Goal: Check status

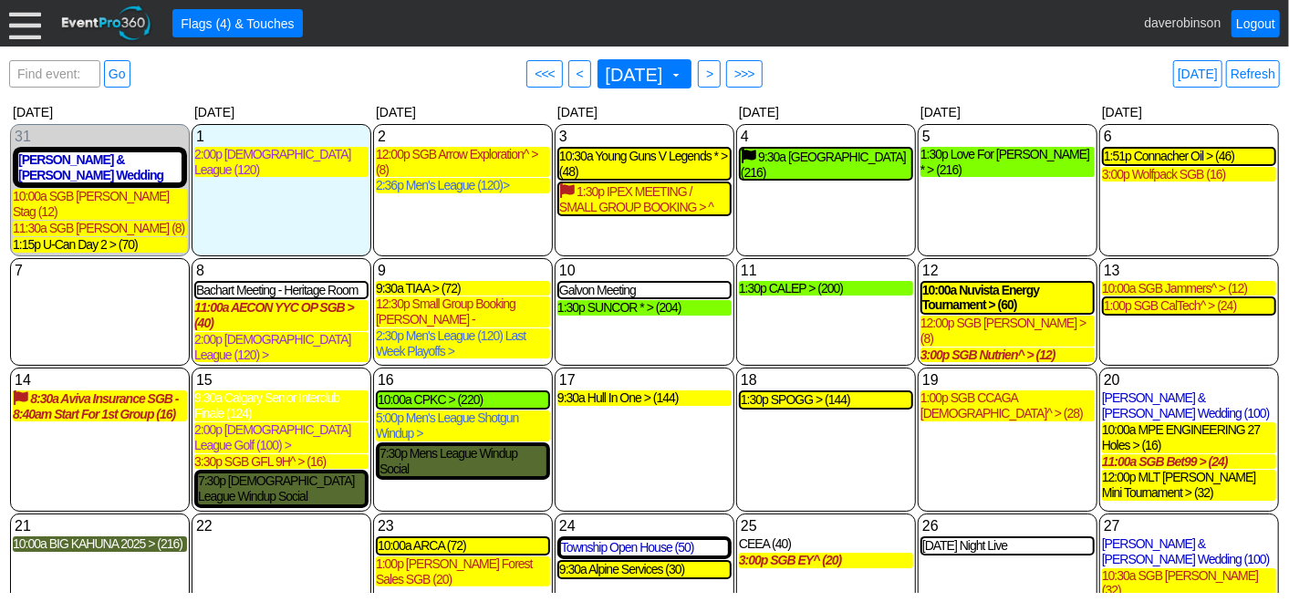
click at [963, 420] on div "19 Friday 1:00p SGB CCAGA Ladies^ > (28) SGB CCAGA Ladies^ > Booked Golf Event …" at bounding box center [1008, 440] width 180 height 144
click at [573, 71] on span "<" at bounding box center [580, 74] width 14 height 18
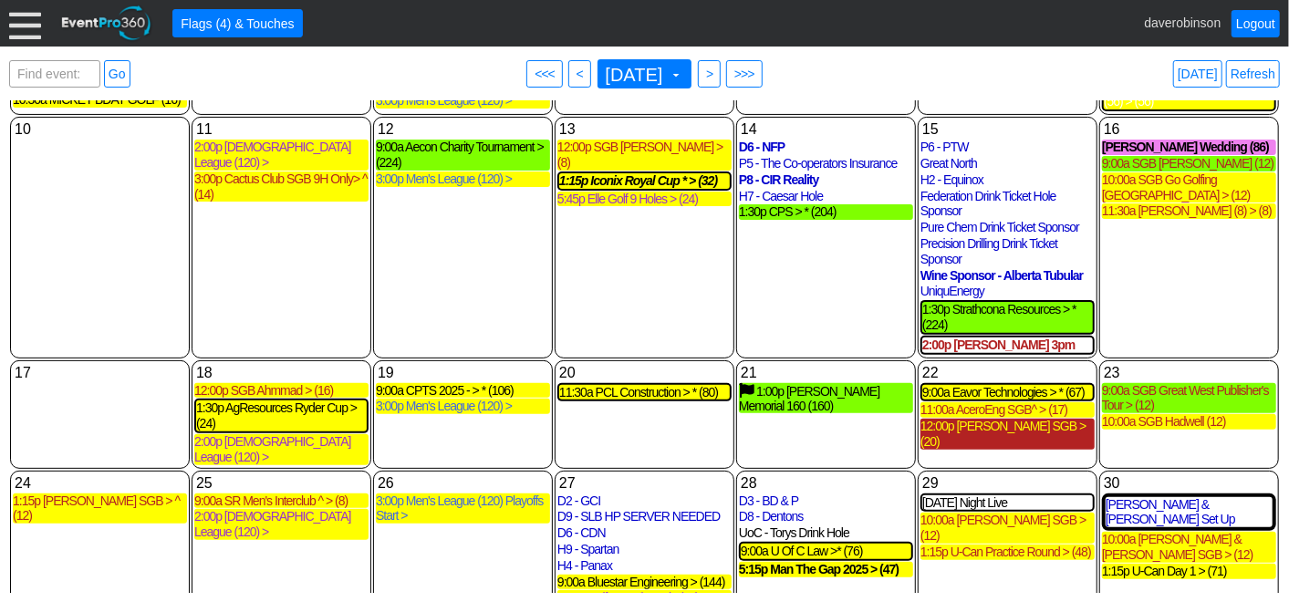
scroll to position [244, 0]
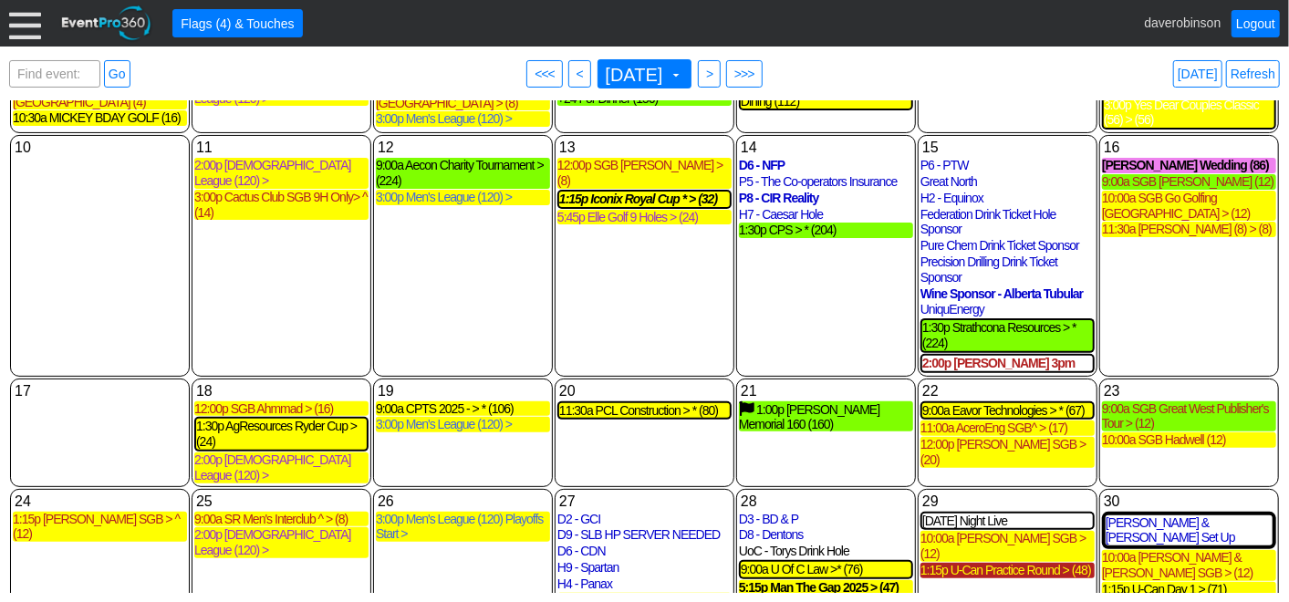
click at [980, 563] on div "1:15p U-Can Practice Round > (48)" at bounding box center [1007, 571] width 174 height 16
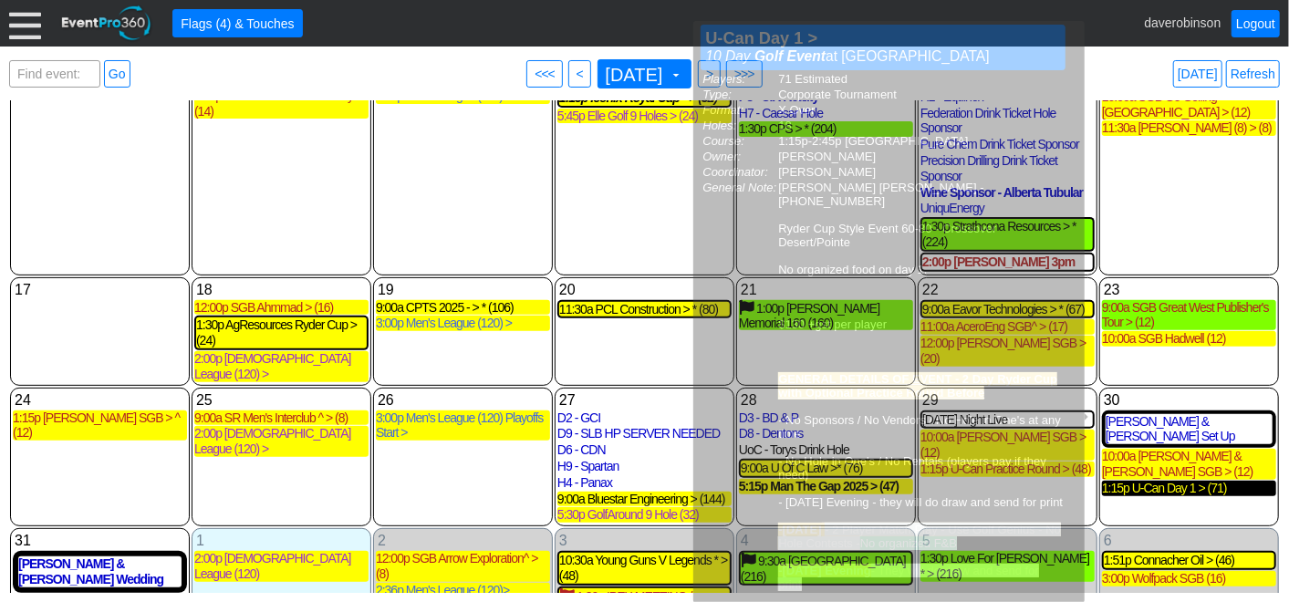
click at [1172, 481] on div "1:15p U-Can Day 1 > (71)" at bounding box center [1189, 489] width 174 height 16
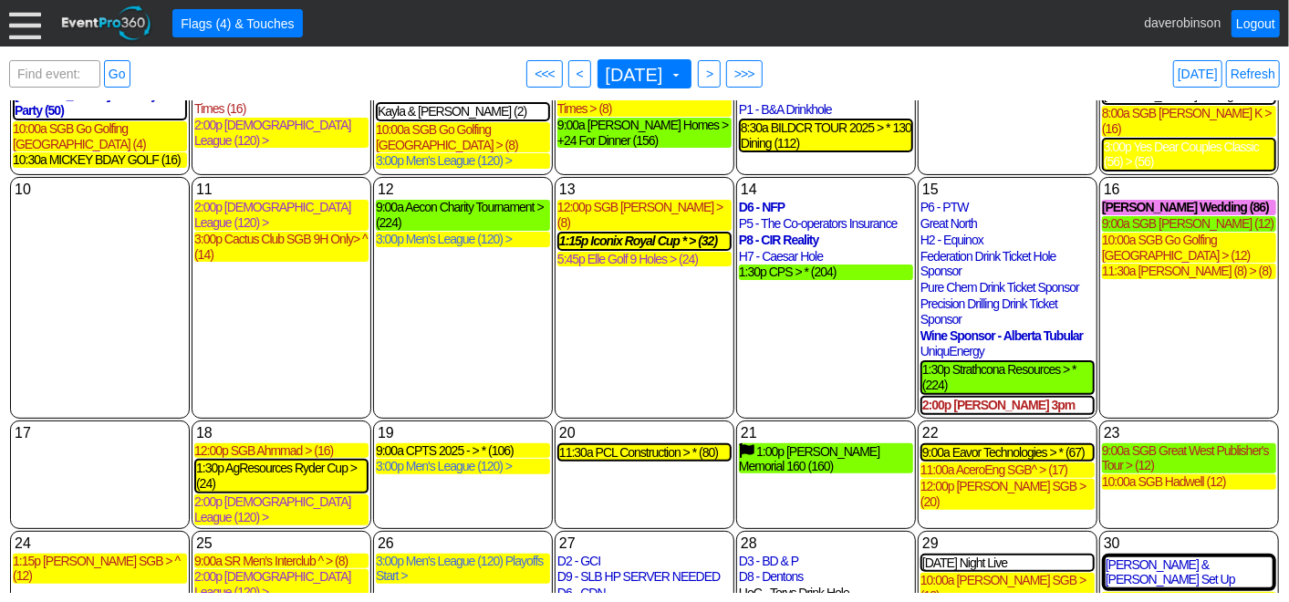
scroll to position [304, 0]
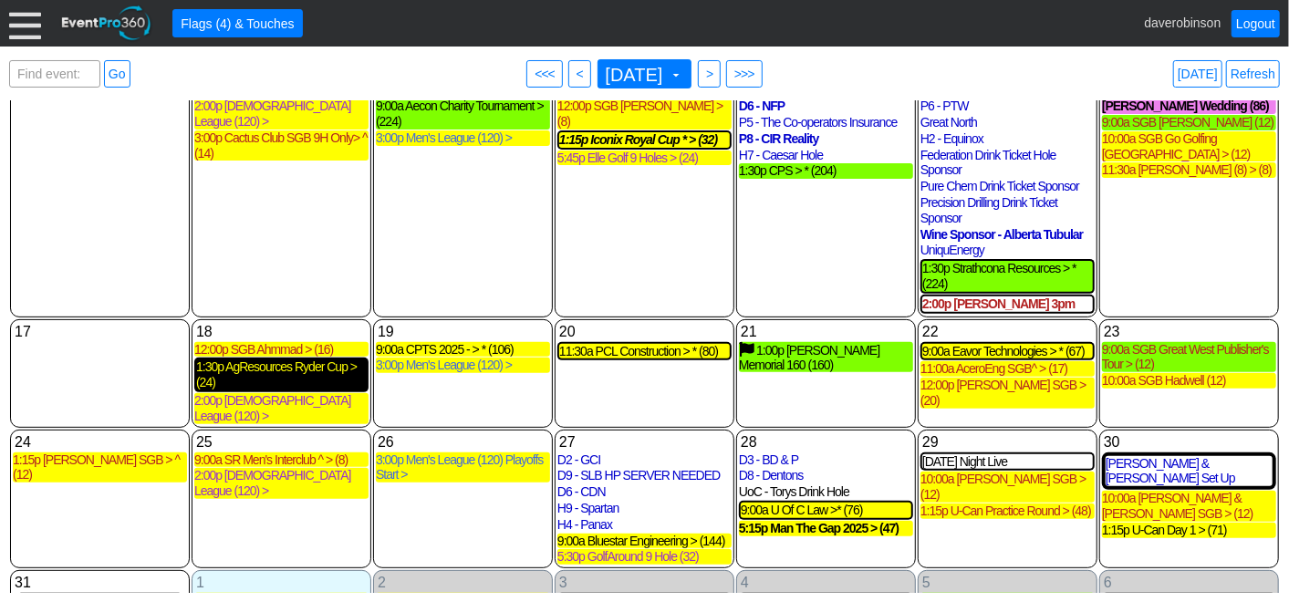
click at [293, 359] on div "1:30p AgResources Ryder Cup > (24)" at bounding box center [281, 374] width 171 height 31
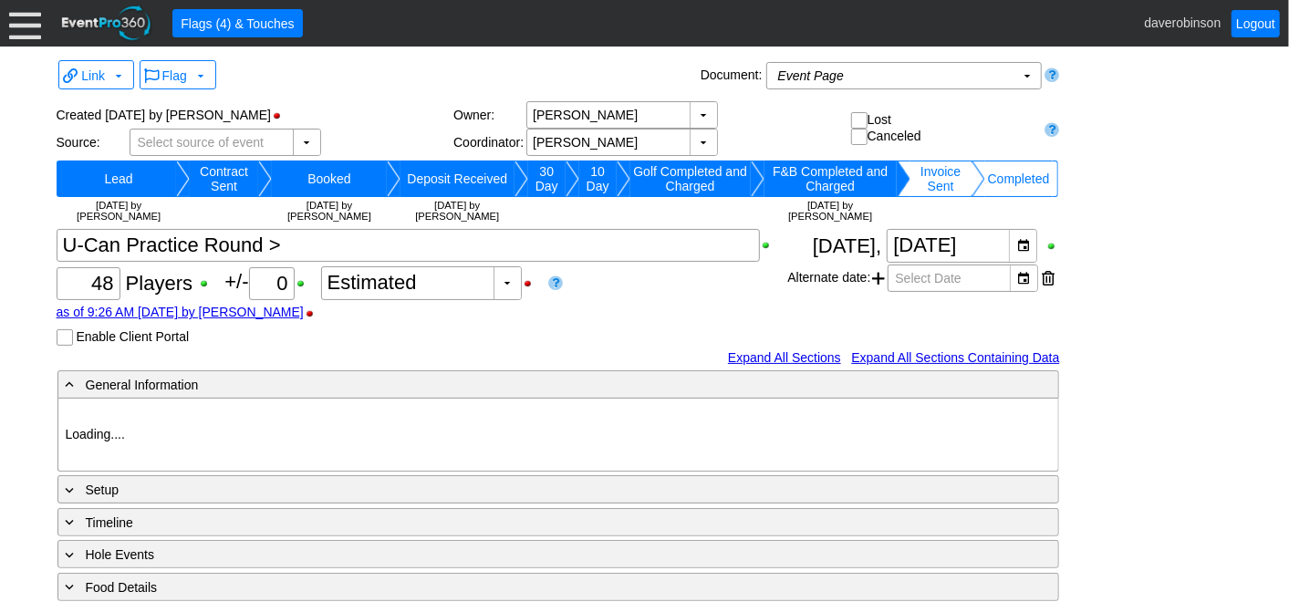
type input "Heritage Pointe Golf Club"
type input "Small Group Booking"
type input "Single Tee"
type input "1140070"
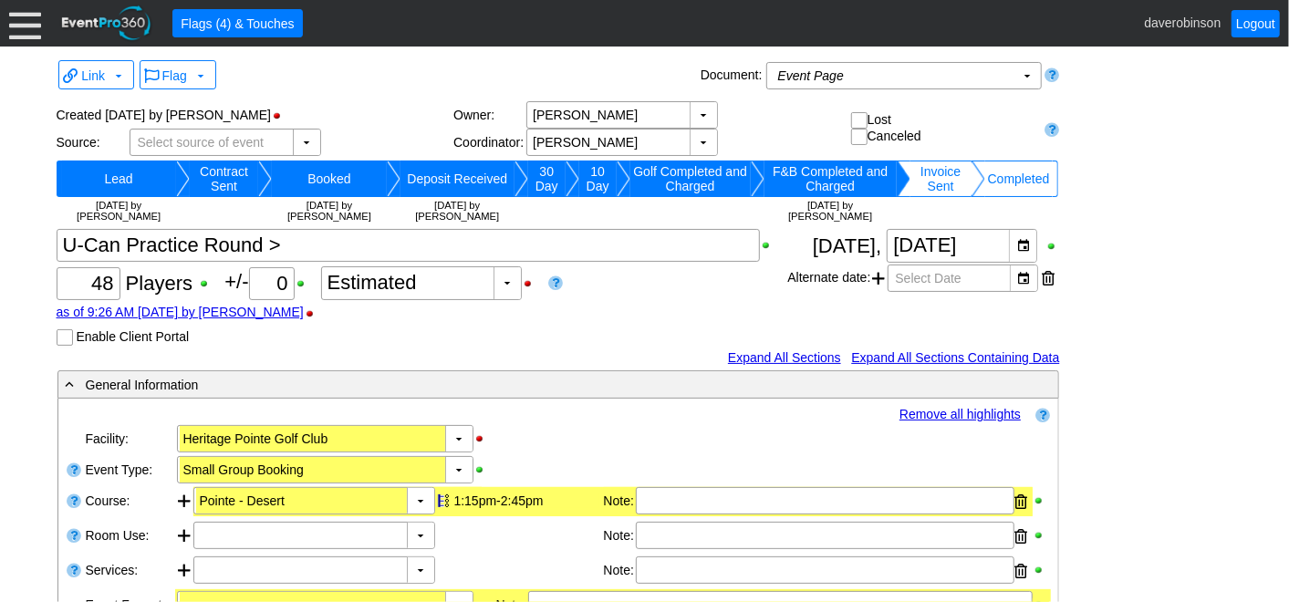
click at [962, 185] on td "Invoice Sent" at bounding box center [940, 179] width 61 height 36
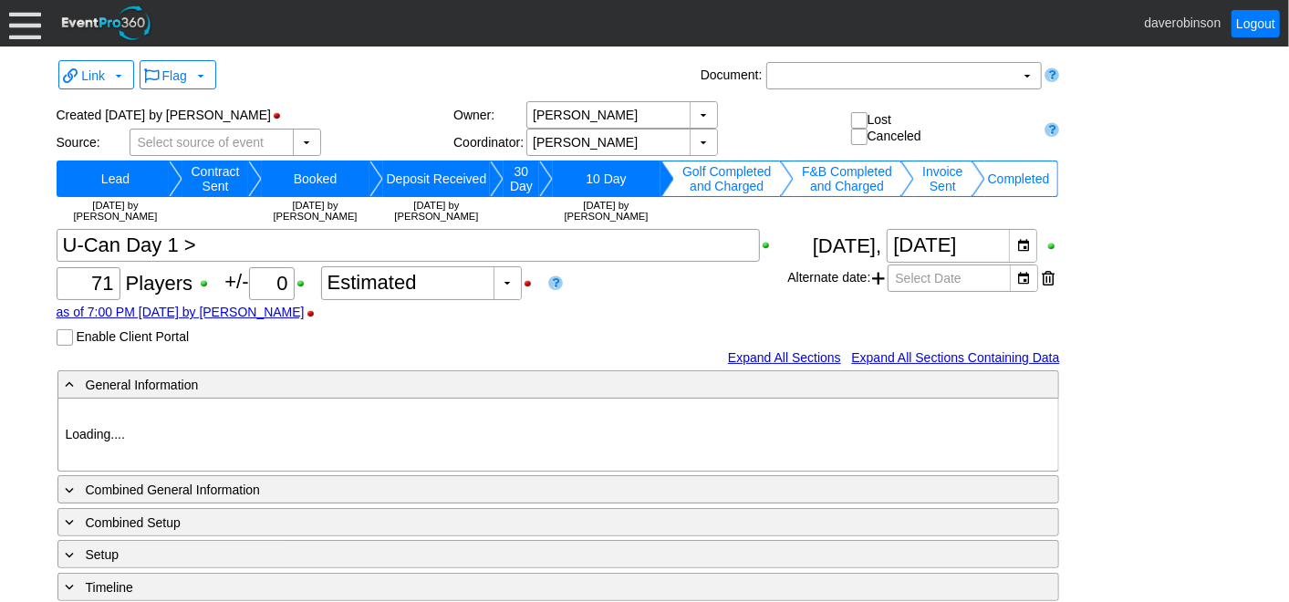
type input "Heritage Pointe Golf Club"
type input "Corporate Tournament"
type input "Other"
type input "X Over"
type input "Black"
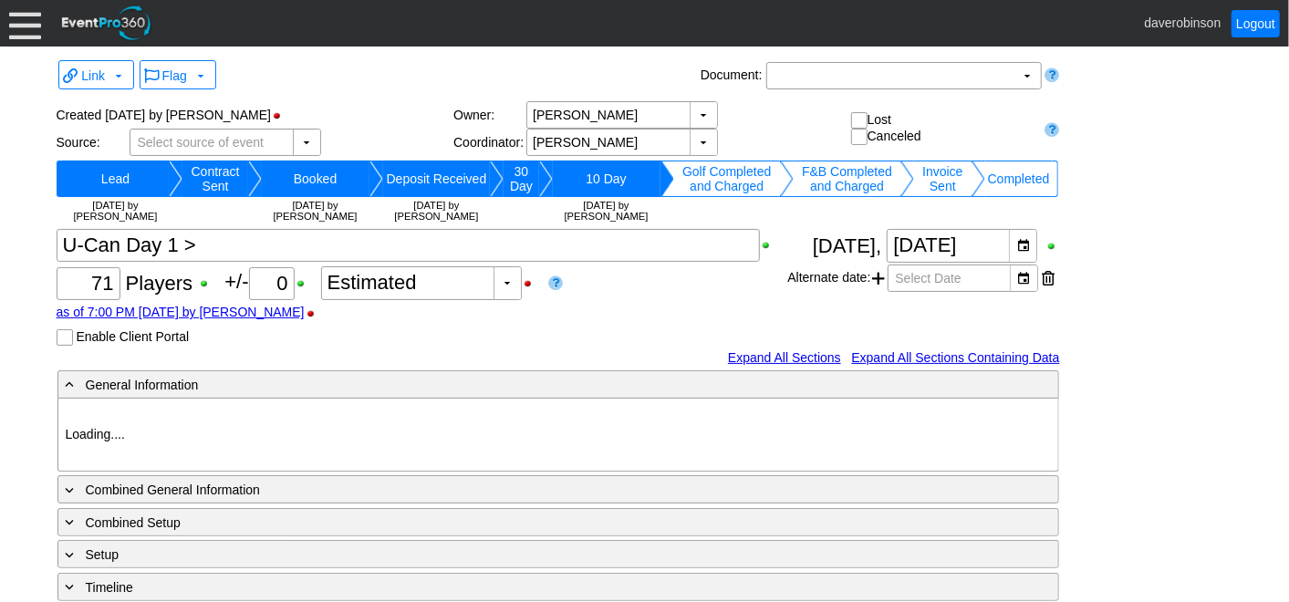
type input "Red"
type input "1140067"
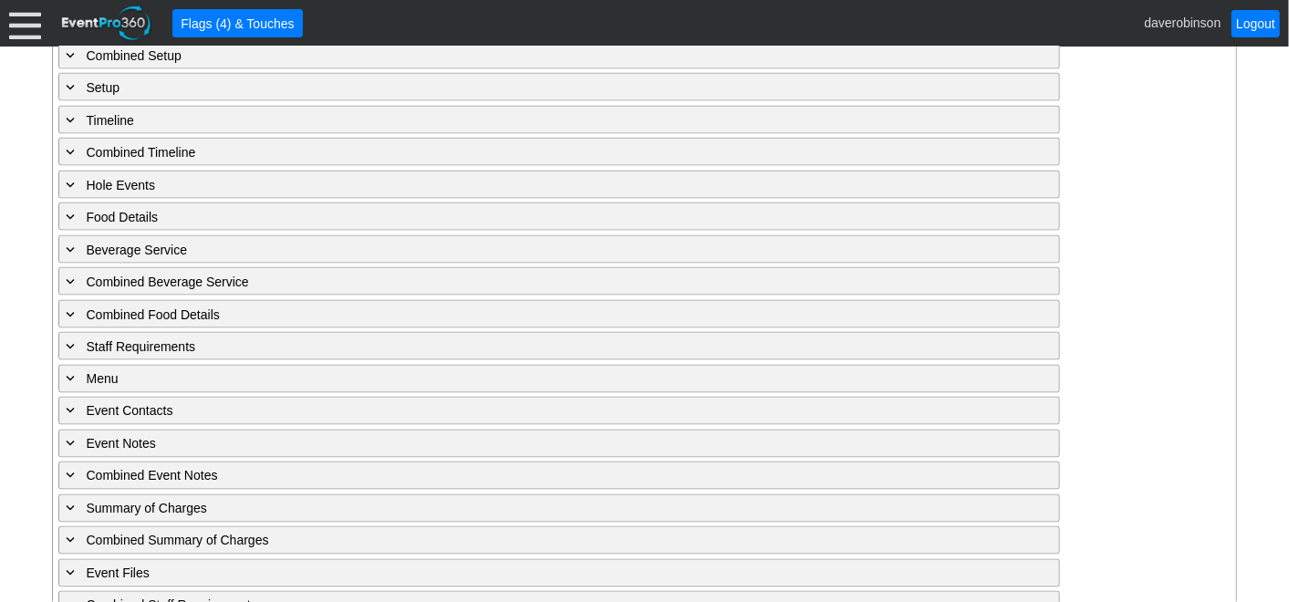
scroll to position [1615, 0]
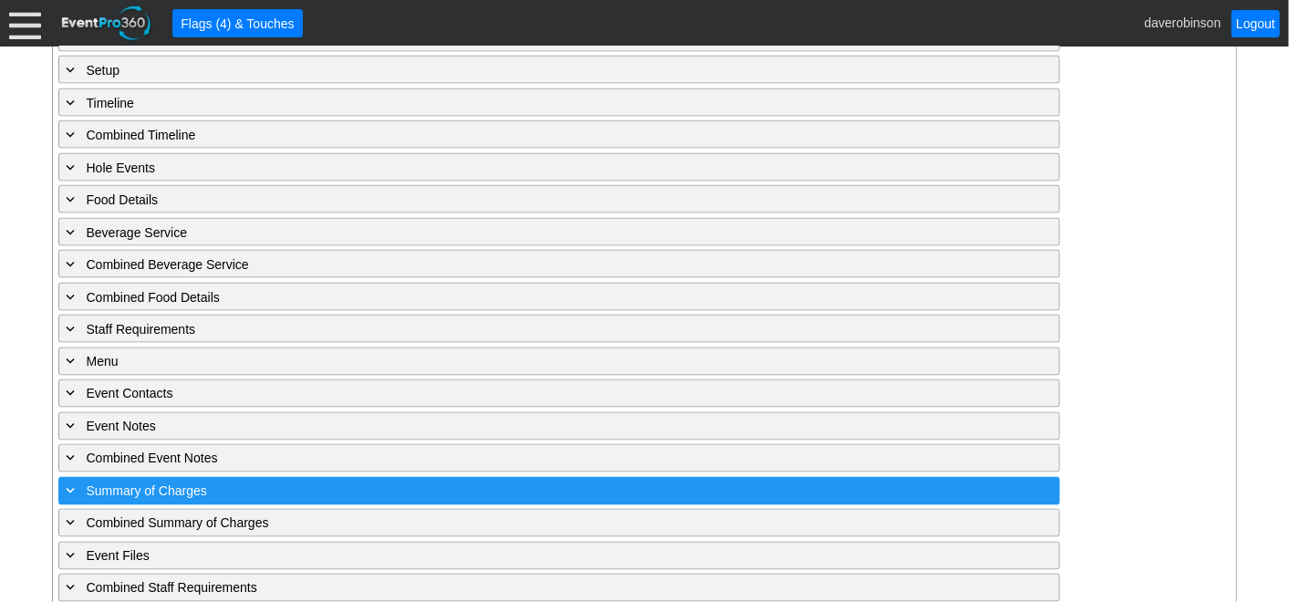
click at [71, 483] on span at bounding box center [71, 491] width 16 height 16
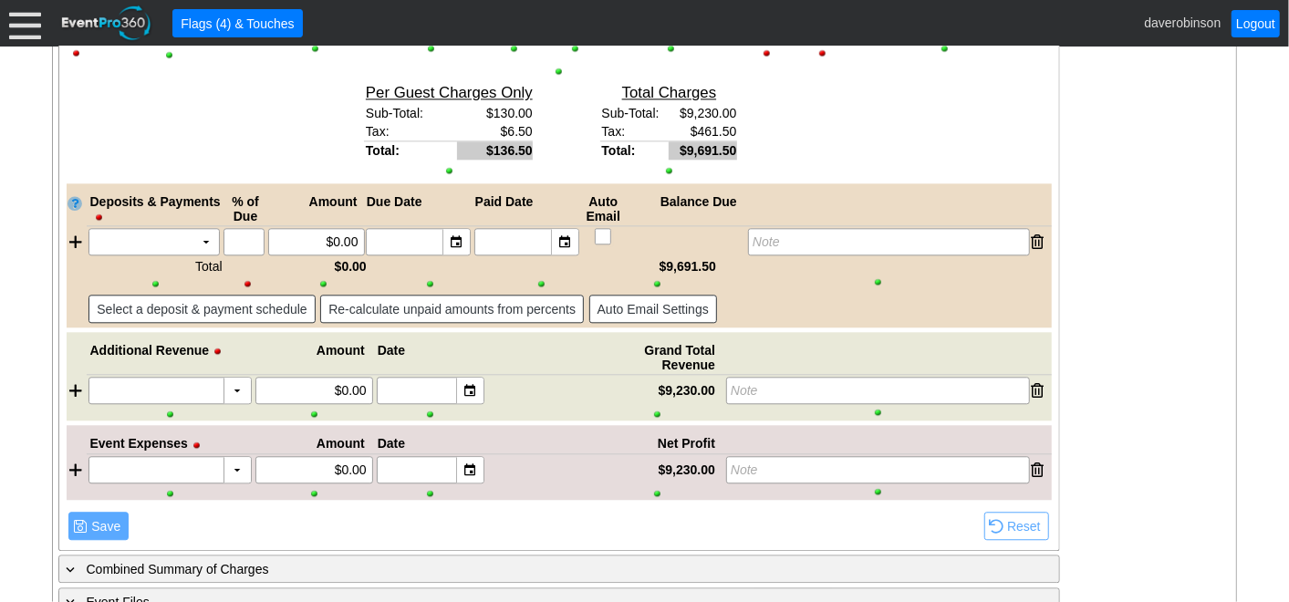
scroll to position [2409, 0]
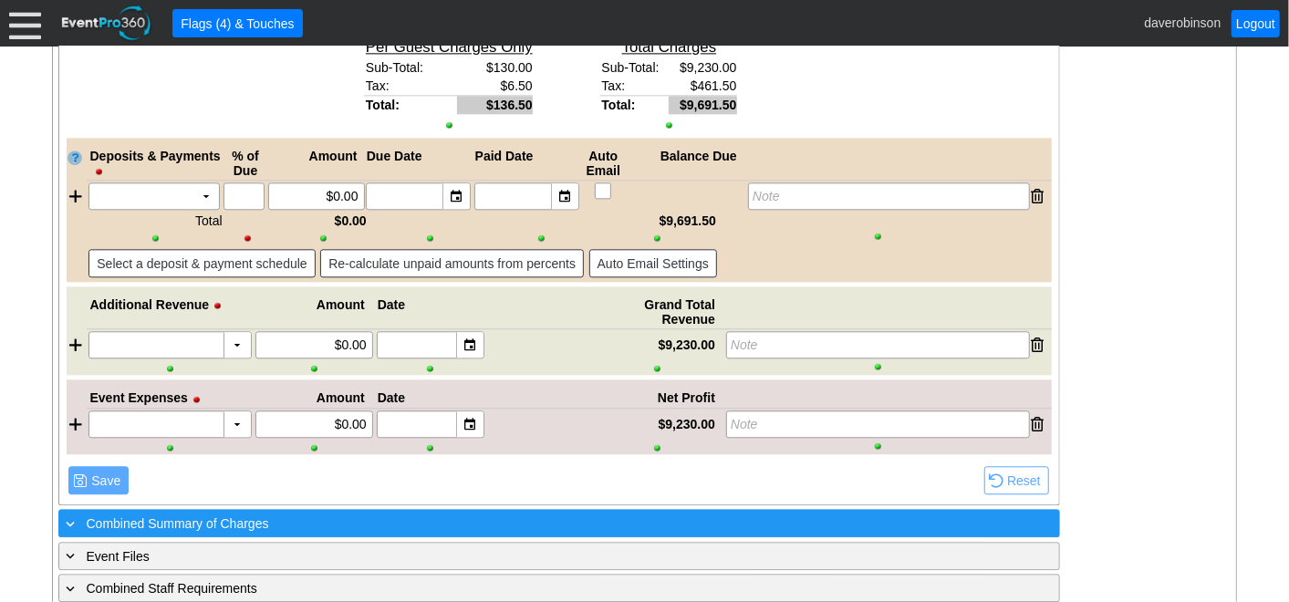
click at [187, 516] on span "Combined Summary of Charges" at bounding box center [178, 523] width 182 height 15
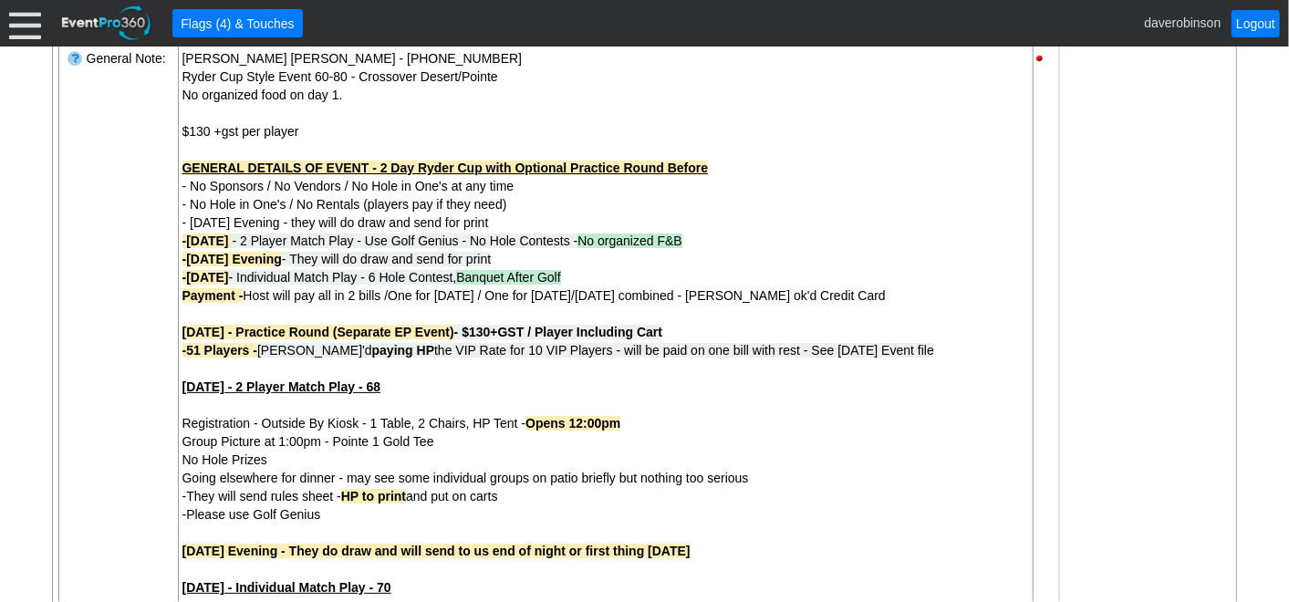
scroll to position [0, 0]
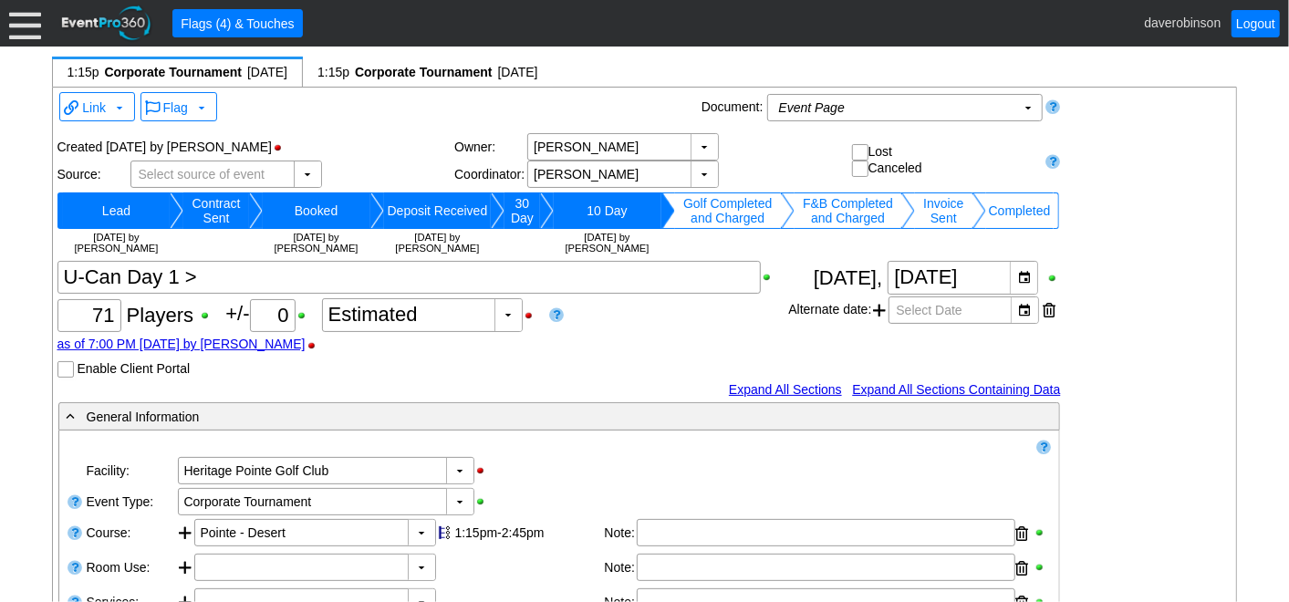
click at [935, 201] on td "Invoice Sent" at bounding box center [943, 210] width 57 height 36
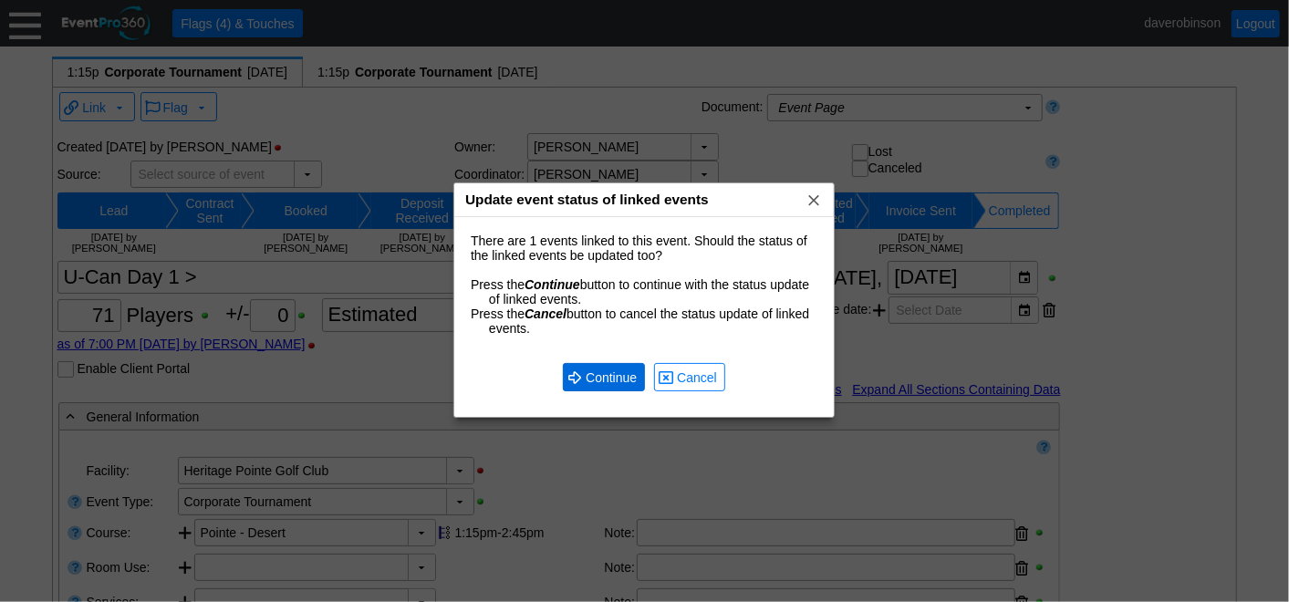
click at [595, 369] on span "● Continue" at bounding box center [603, 377] width 73 height 19
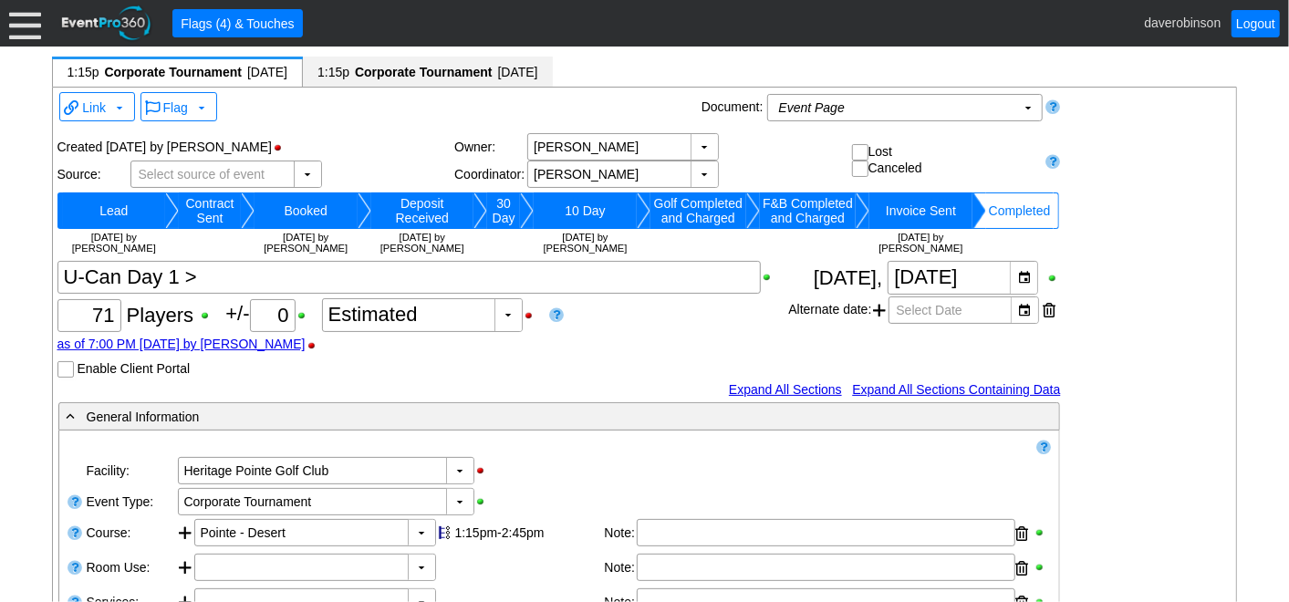
click at [460, 68] on span "Corporate Tournament" at bounding box center [423, 72] width 141 height 18
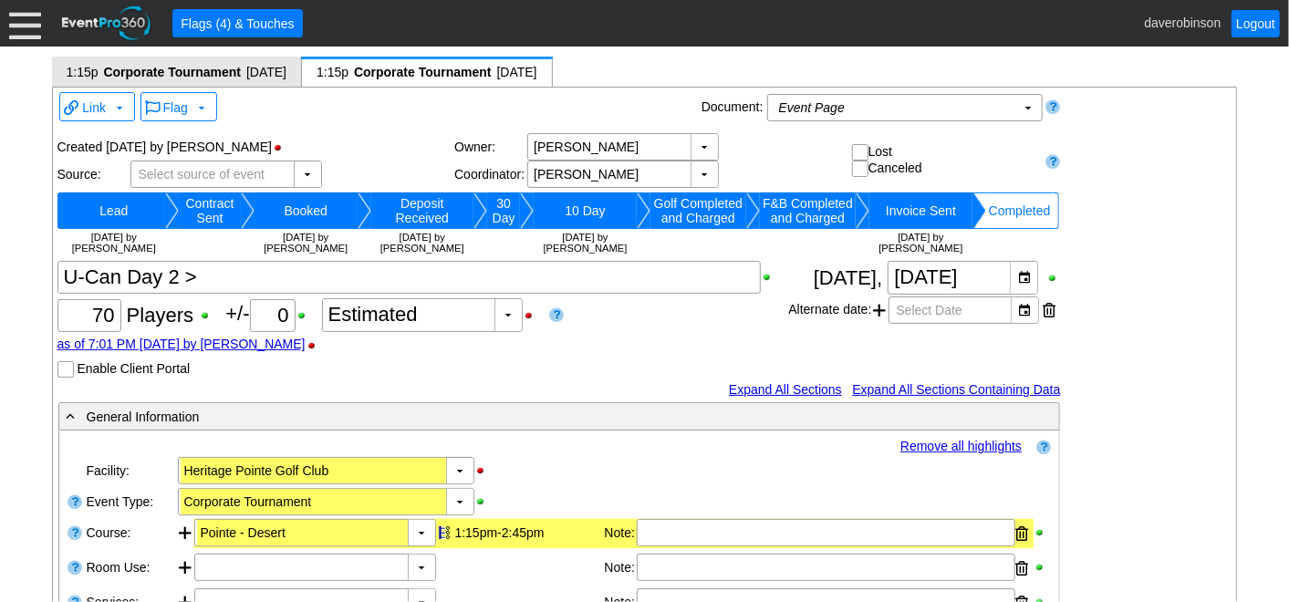
click at [171, 76] on span "Corporate Tournament" at bounding box center [171, 72] width 141 height 18
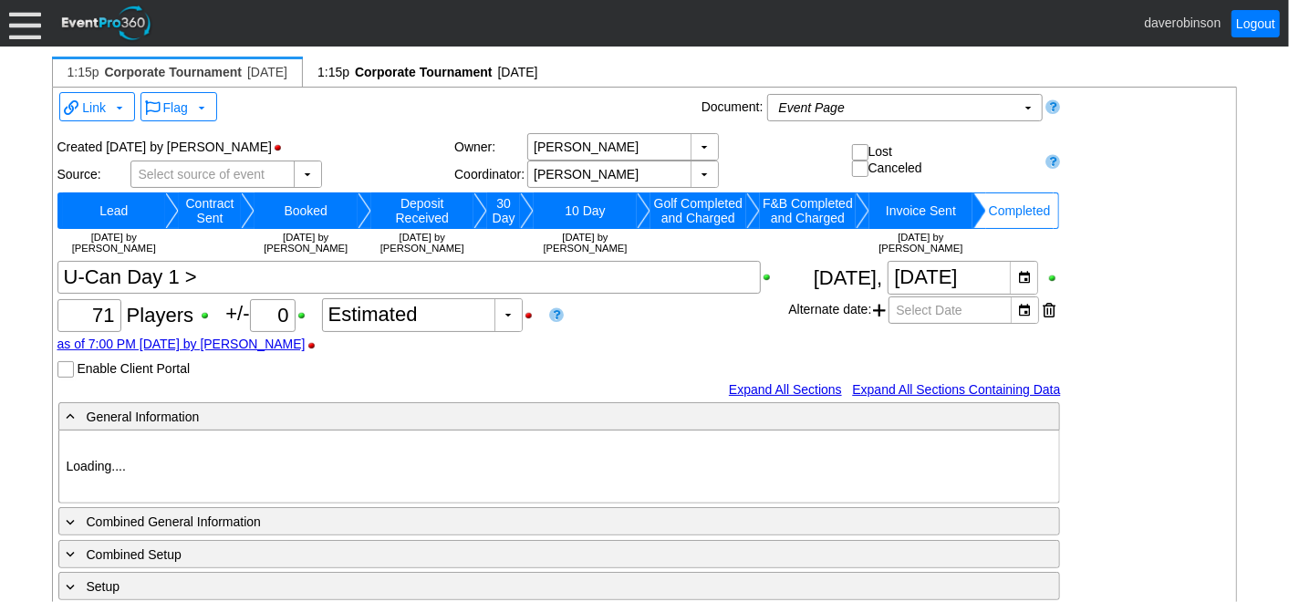
type input "Heritage Pointe Golf Club"
type input "Corporate Tournament"
type input "Other"
type input "X Over"
type input "Black"
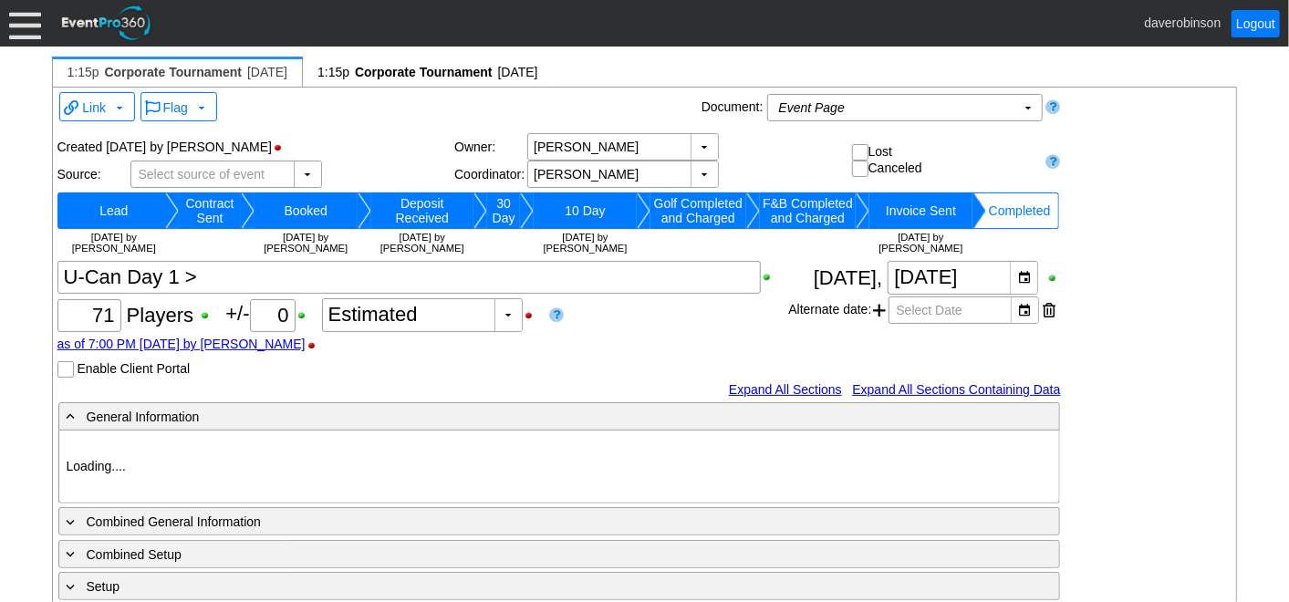
type input "Red"
type input "1140067"
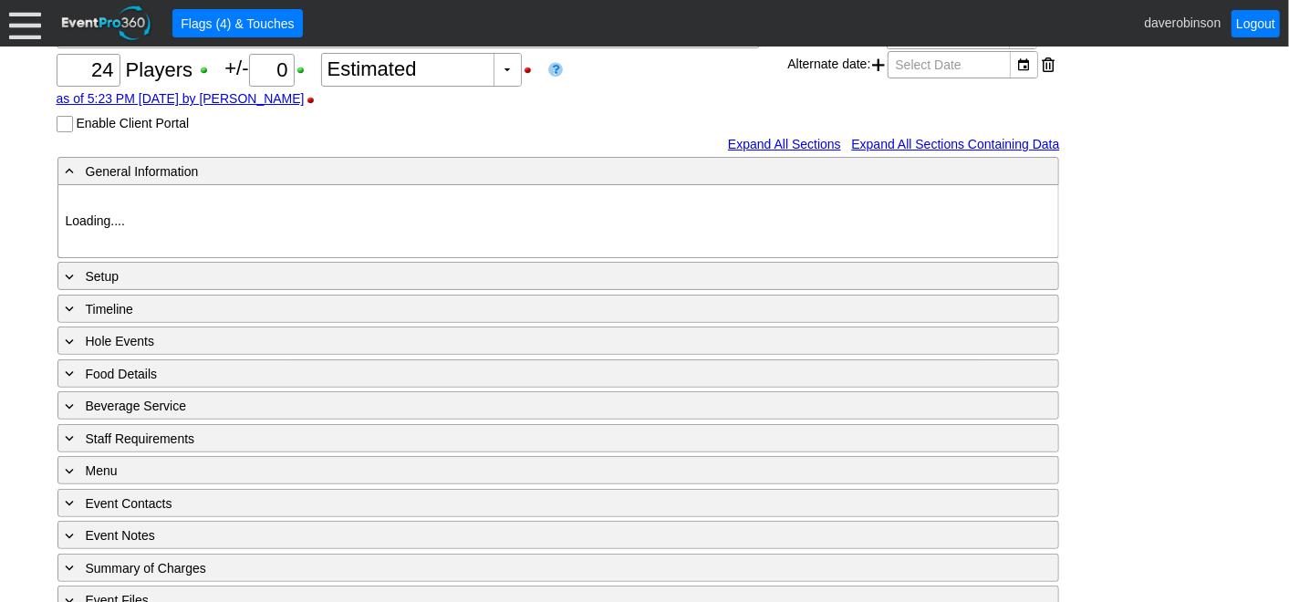
scroll to position [233, 0]
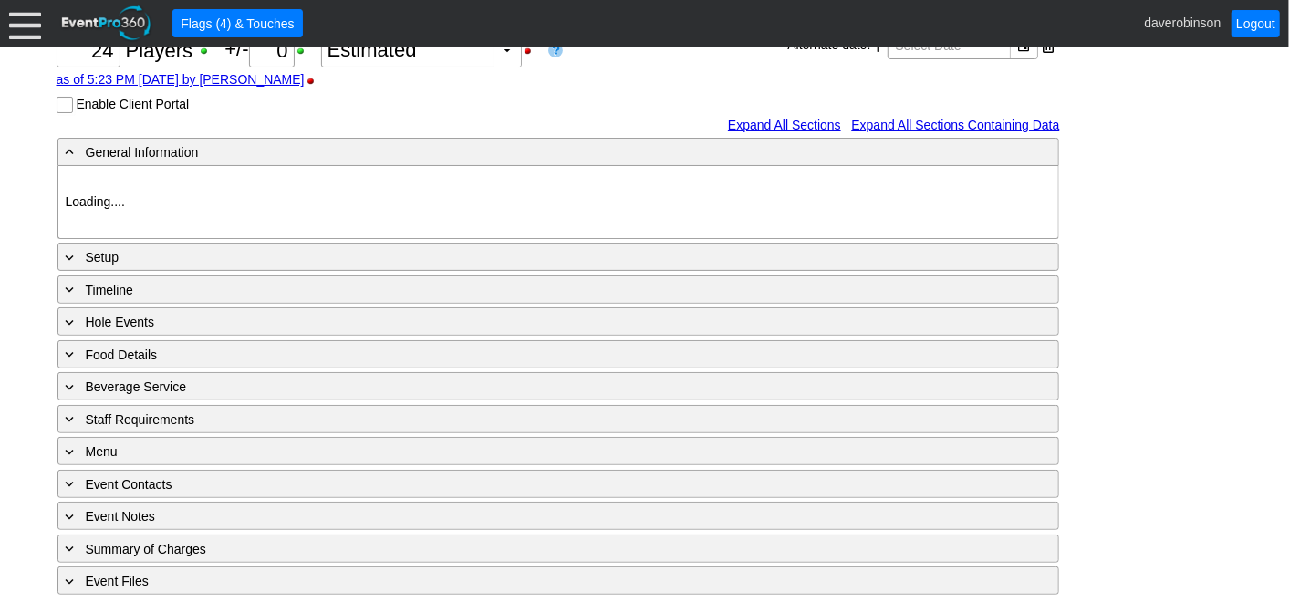
type input "Heritage Pointe Golf Club"
type input "Corporate Tournament"
type input "Other"
type input "Single Tee"
type input "Black"
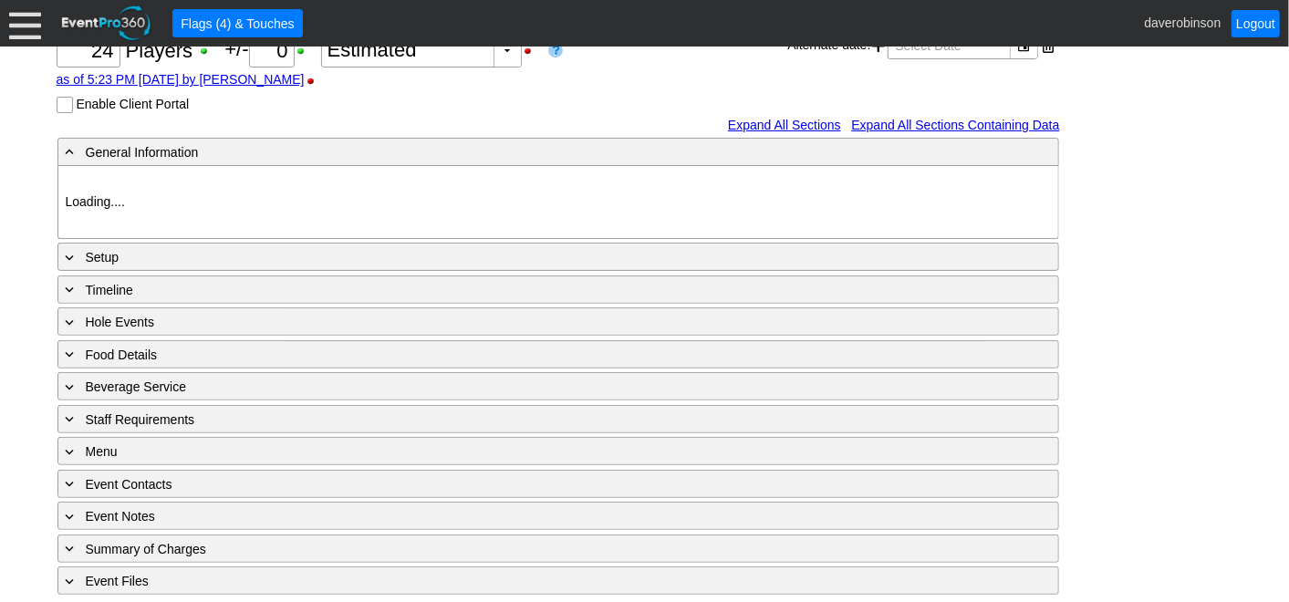
type input "Red"
type input "1107581"
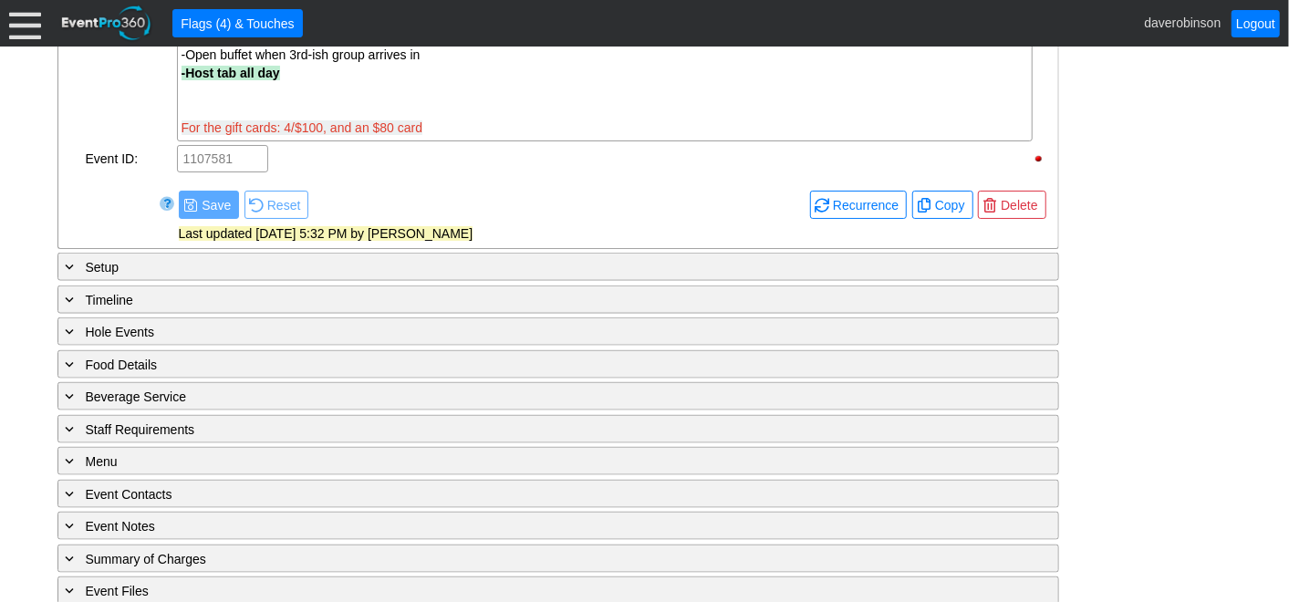
scroll to position [1186, 0]
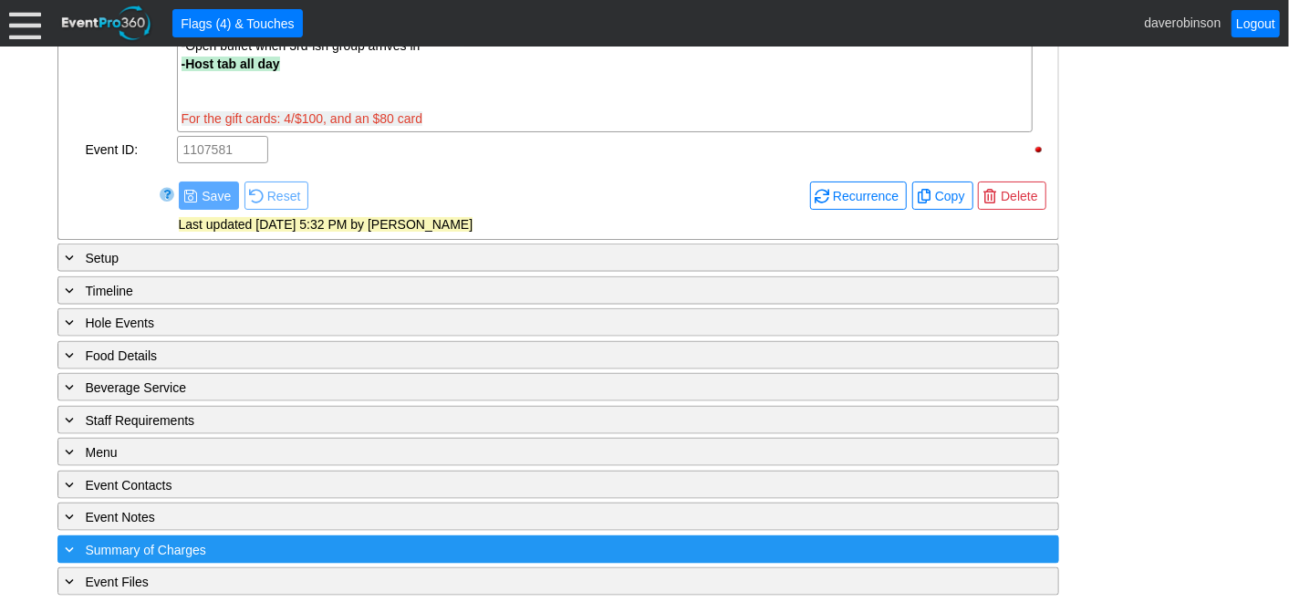
click at [247, 539] on div "+ Summary of Charges" at bounding box center [521, 549] width 918 height 21
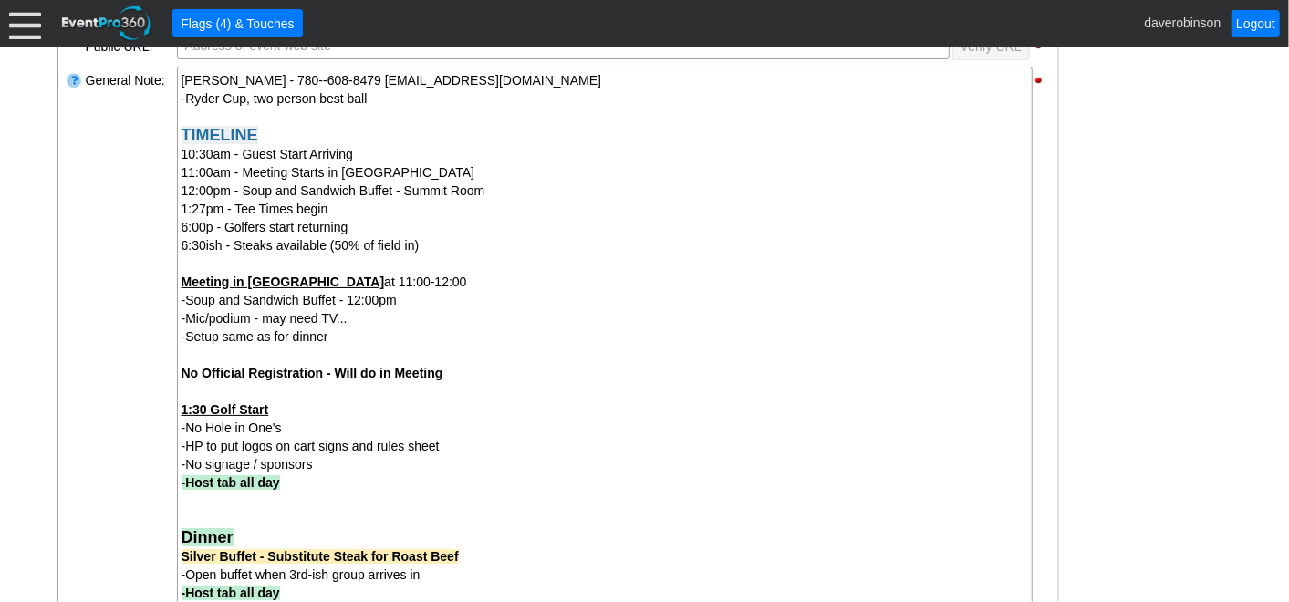
scroll to position [0, 0]
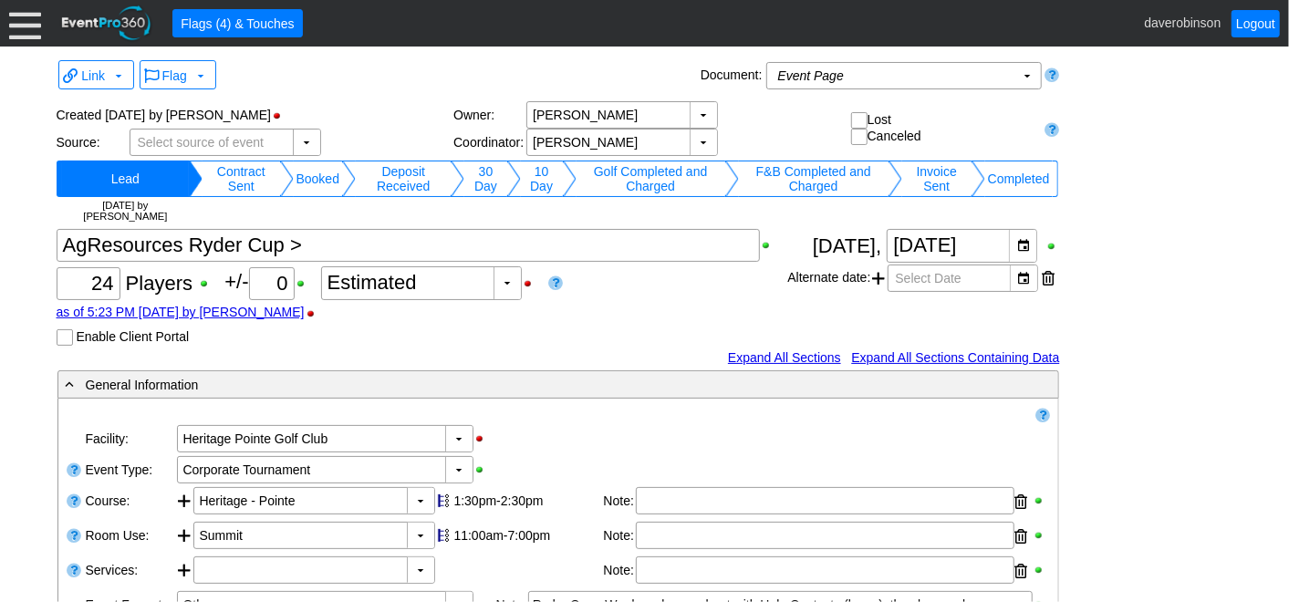
click at [947, 172] on td "Invoice Sent" at bounding box center [936, 179] width 69 height 36
